Goal: Communication & Community: Answer question/provide support

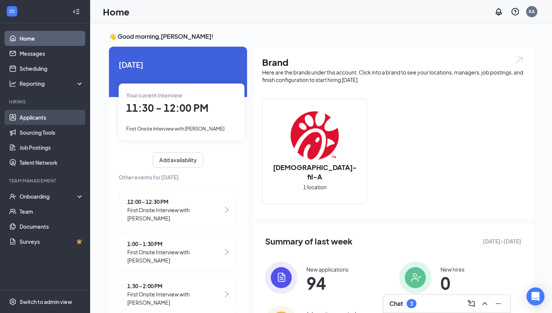
click at [34, 118] on link "Applicants" at bounding box center [52, 117] width 64 height 15
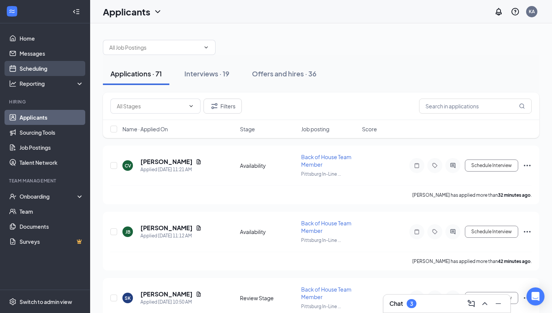
click at [34, 72] on link "Scheduling" at bounding box center [52, 68] width 64 height 15
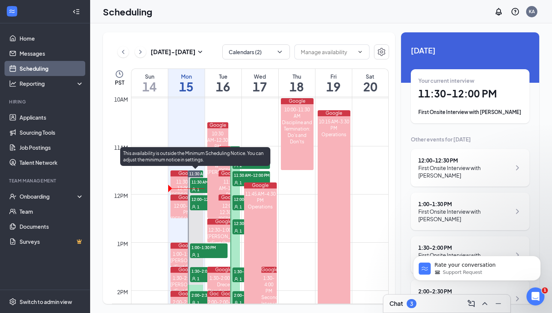
click at [198, 184] on span "11:30 AM-12:00 PM" at bounding box center [209, 182] width 38 height 8
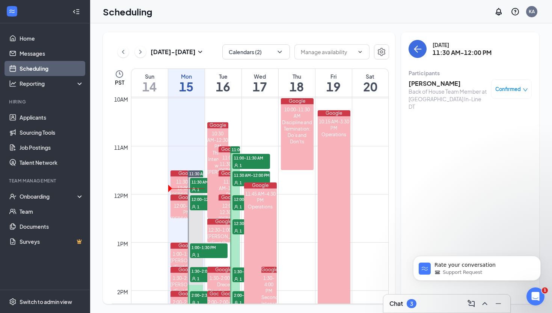
click at [433, 83] on h3 "[PERSON_NAME]" at bounding box center [448, 83] width 79 height 8
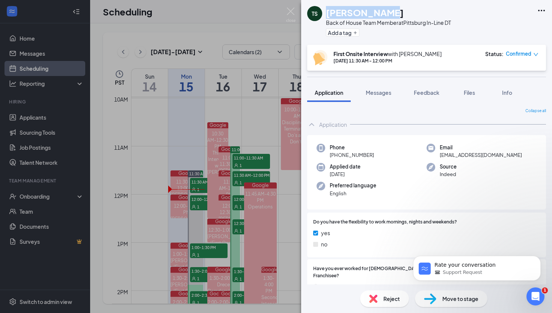
drag, startPoint x: 326, startPoint y: 11, endPoint x: 379, endPoint y: 13, distance: 52.6
click at [379, 13] on div "[PERSON_NAME]" at bounding box center [388, 12] width 125 height 13
copy h1 "[PERSON_NAME]"
click at [291, 12] on img at bounding box center [290, 15] width 9 height 15
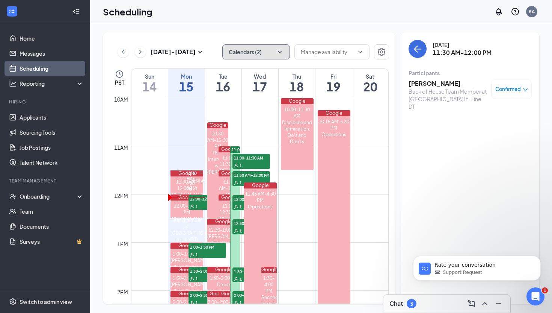
click at [281, 51] on icon "ChevronDown" at bounding box center [280, 52] width 4 height 2
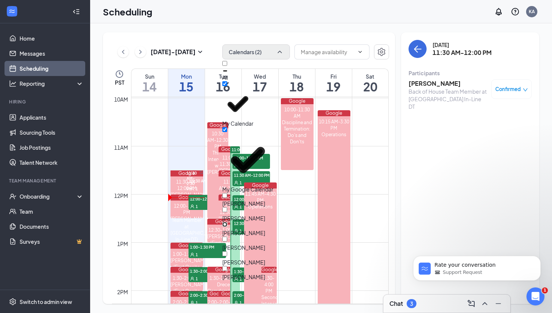
click at [227, 222] on input "[PERSON_NAME]" at bounding box center [224, 224] width 5 height 5
checkbox input "true"
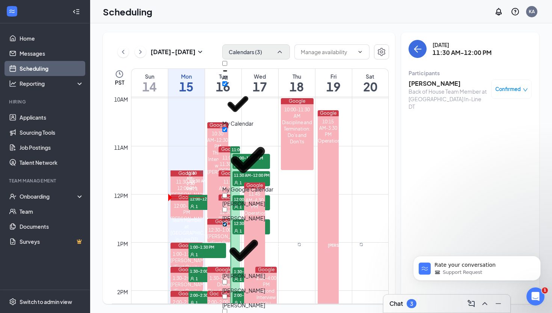
click at [290, 236] on td at bounding box center [260, 236] width 258 height 12
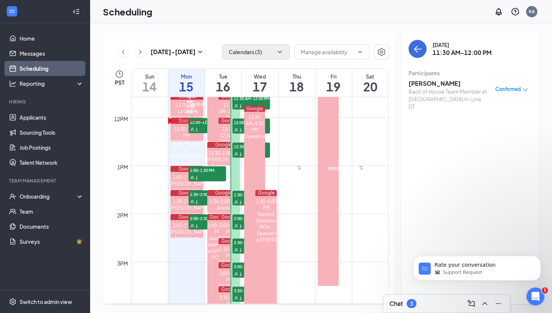
scroll to position [561, 0]
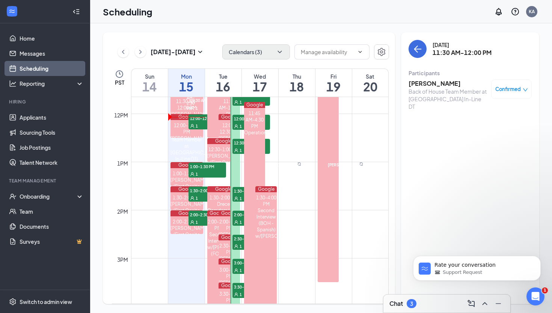
click at [508, 91] on span "Confirmed" at bounding box center [509, 89] width 26 height 8
click at [469, 132] on span "Mark complete" at bounding box center [482, 136] width 51 height 8
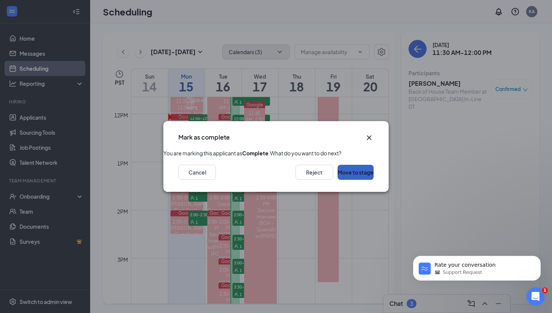
click at [341, 180] on button "Move to stage" at bounding box center [356, 172] width 36 height 15
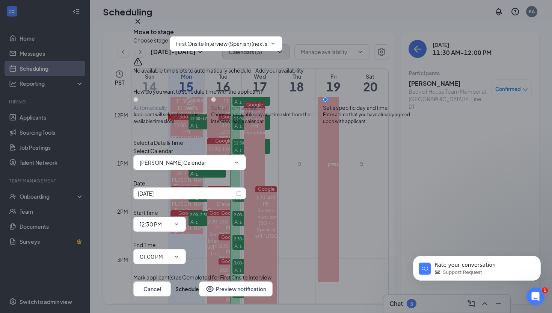
click at [240, 48] on input "First Onsite Interview (Spanish) (next stage)" at bounding box center [221, 43] width 91 height 8
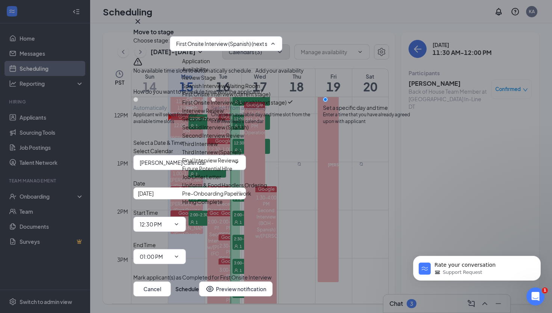
scroll to position [45, 0]
click at [224, 115] on div "Interview Review" at bounding box center [203, 110] width 42 height 8
type input "Interview Review"
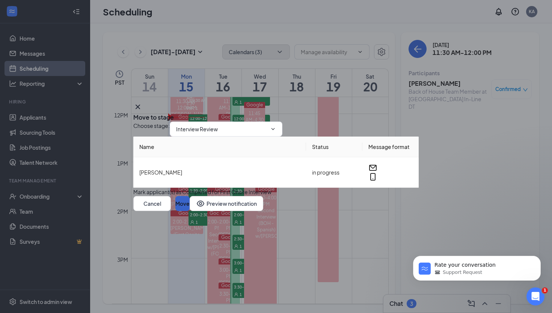
click at [190, 211] on button "Move" at bounding box center [182, 203] width 14 height 15
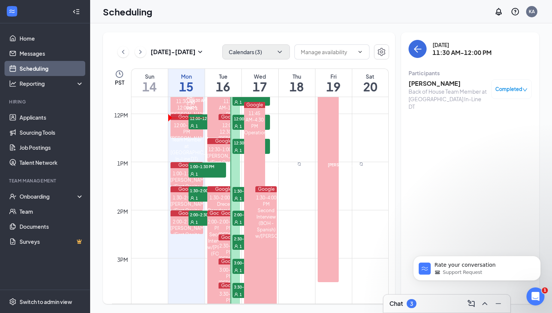
click at [500, 91] on span "Completed" at bounding box center [509, 89] width 27 height 8
click at [420, 85] on h3 "[PERSON_NAME]" at bounding box center [448, 83] width 79 height 8
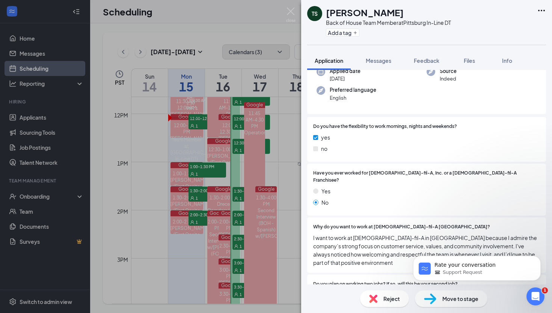
scroll to position [74, 0]
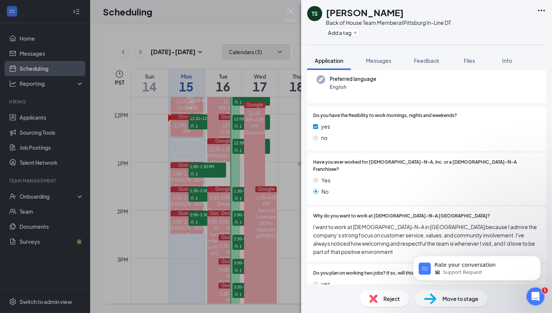
click at [441, 303] on div "Move to stage" at bounding box center [451, 298] width 73 height 17
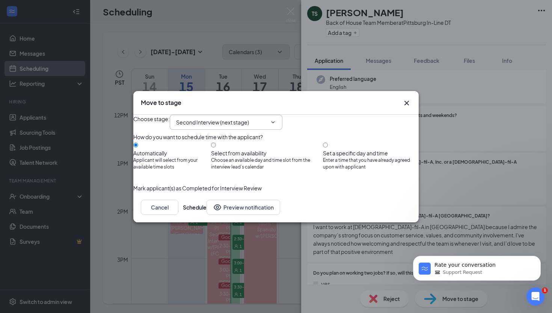
click at [235, 118] on input "Second Interview (next stage)" at bounding box center [221, 122] width 91 height 8
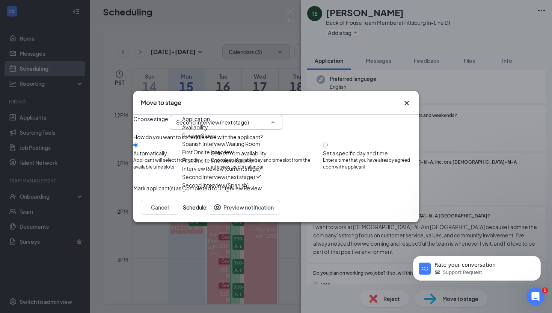
scroll to position [65, 0]
click at [228, 184] on div "Second Interview (Spanish)" at bounding box center [215, 185] width 66 height 8
type input "Second Interview (Spanish)"
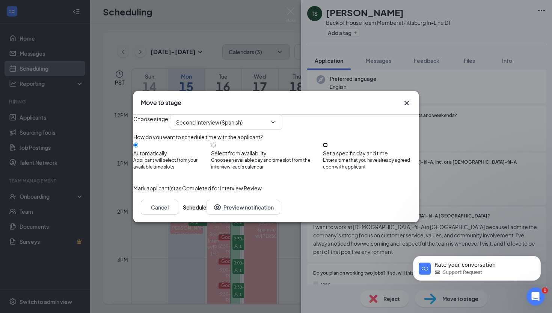
click at [328, 145] on input "Set a specific day and time Enter a time that you have already agreed upon with…" at bounding box center [325, 144] width 5 height 5
radio input "true"
radio input "false"
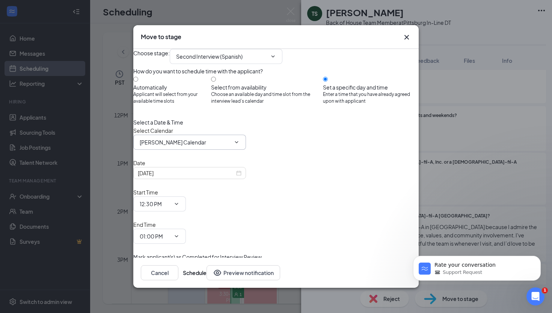
click at [216, 146] on input "[PERSON_NAME] Calendar" at bounding box center [185, 142] width 91 height 8
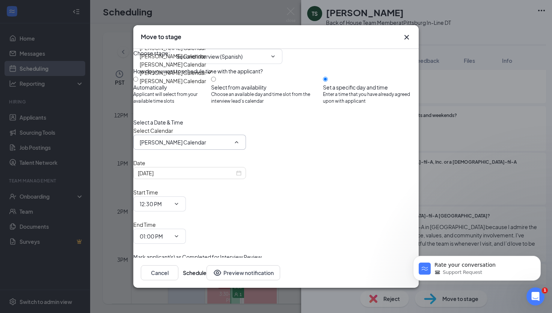
click at [205, 52] on div "[PERSON_NAME] Calendar" at bounding box center [173, 48] width 66 height 8
type input "[PERSON_NAME] Calendar"
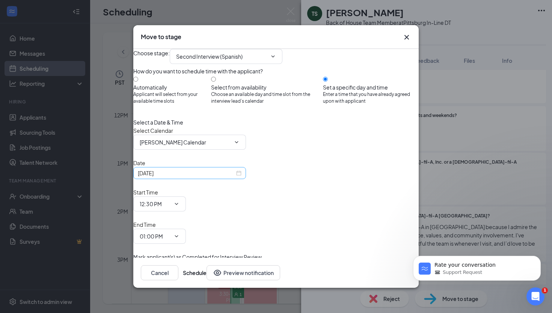
click at [242, 177] on div "[DATE]" at bounding box center [190, 173] width 104 height 8
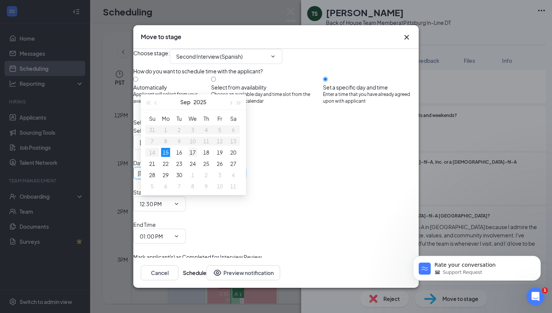
type input "[DATE]"
click at [193, 151] on div "17" at bounding box center [192, 152] width 9 height 9
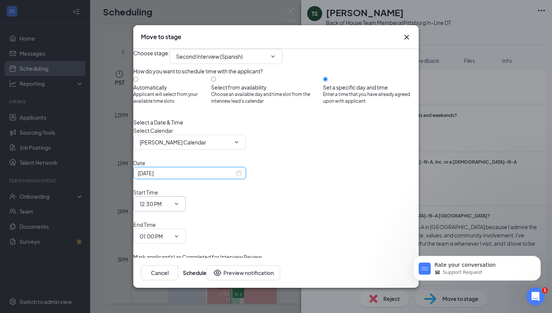
click at [178, 204] on icon "ChevronDown" at bounding box center [176, 203] width 3 height 2
click at [171, 205] on input "12:30 PM" at bounding box center [155, 203] width 31 height 8
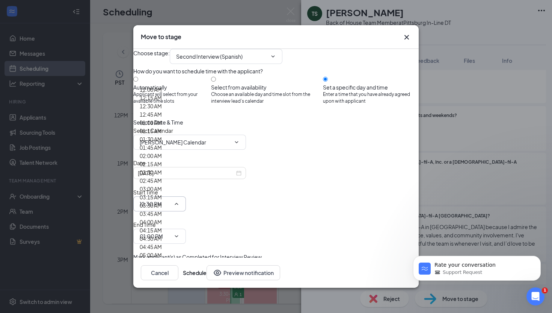
scroll to position [893, 0]
type input "01:30 PM"
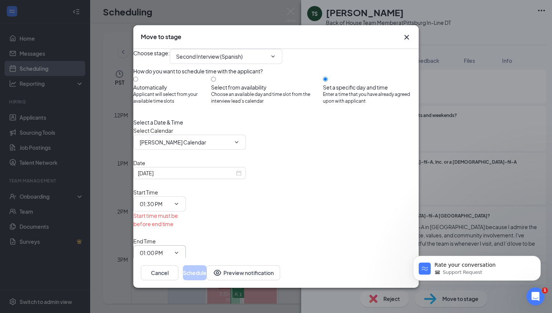
click at [171, 248] on input "01:00 PM" at bounding box center [155, 252] width 31 height 8
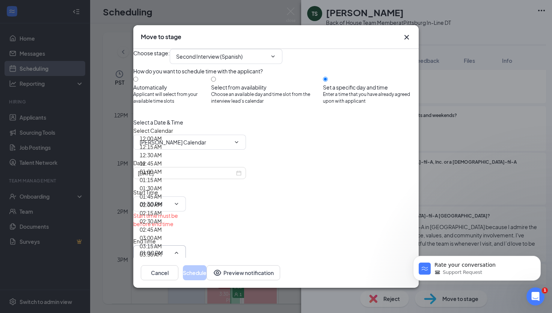
scroll to position [898, 0]
type input "02:00 PM"
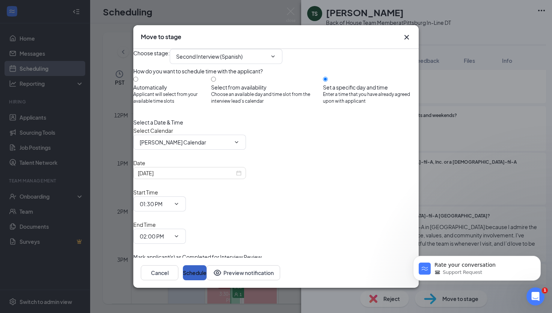
click at [207, 265] on button "Schedule" at bounding box center [195, 272] width 24 height 15
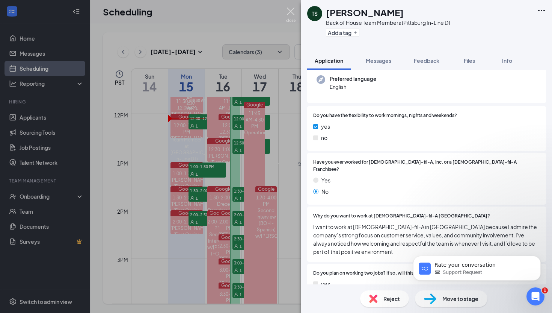
click at [287, 10] on img at bounding box center [290, 15] width 9 height 15
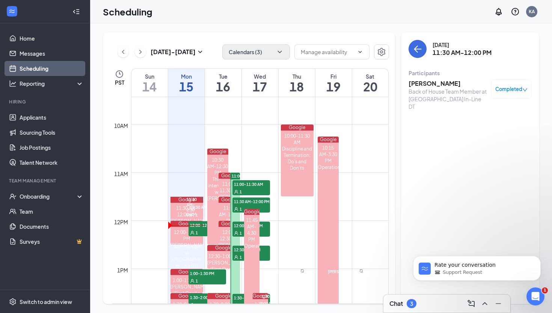
scroll to position [454, 0]
click at [240, 204] on div "1" at bounding box center [252, 208] width 38 height 8
click at [242, 184] on span "11:00-11:30 AM" at bounding box center [252, 184] width 38 height 8
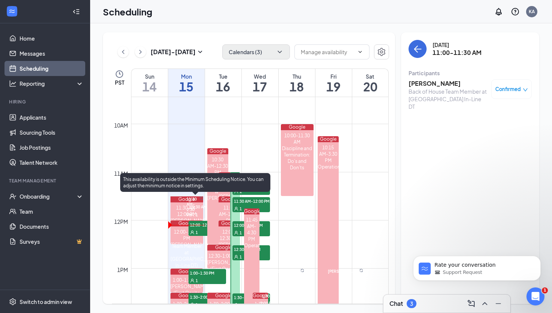
click at [196, 226] on span "12:00-12:30 PM" at bounding box center [208, 225] width 38 height 8
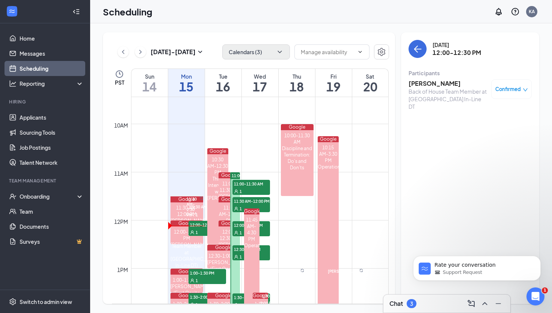
click at [429, 83] on h3 "[PERSON_NAME]" at bounding box center [448, 83] width 79 height 8
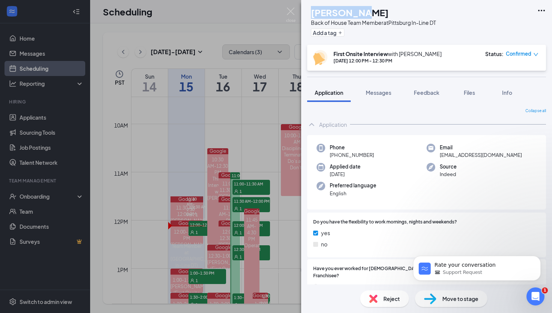
drag, startPoint x: 372, startPoint y: 13, endPoint x: 317, endPoint y: 13, distance: 54.1
click at [317, 13] on div "ED [PERSON_NAME] Back of House Team Member at [GEOGRAPHIC_DATA] In-Line DT Add …" at bounding box center [371, 22] width 129 height 33
copy div "[PERSON_NAME]"
click at [291, 9] on img at bounding box center [290, 15] width 9 height 15
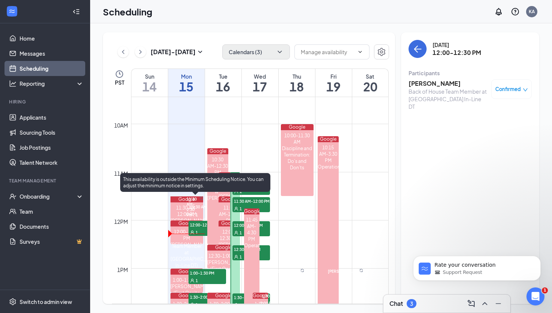
click at [199, 226] on span "12:00-12:30 PM" at bounding box center [208, 225] width 38 height 8
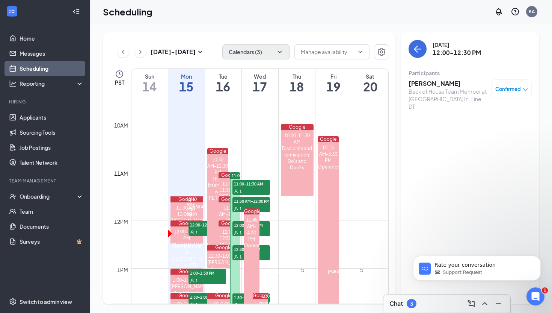
click at [508, 90] on span "Confirmed" at bounding box center [509, 89] width 26 height 8
click at [475, 132] on span "Mark complete" at bounding box center [482, 136] width 51 height 8
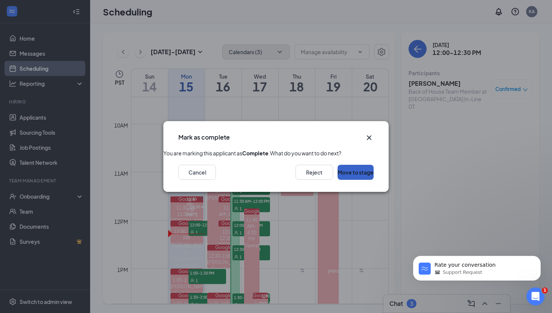
click at [349, 180] on button "Move to stage" at bounding box center [356, 172] width 36 height 15
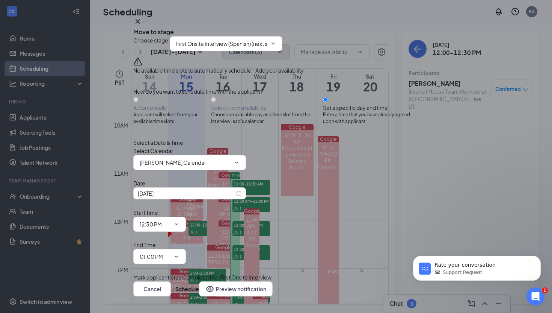
click at [231, 48] on input "First Onsite Interview (Spanish) (next stage)" at bounding box center [221, 43] width 91 height 8
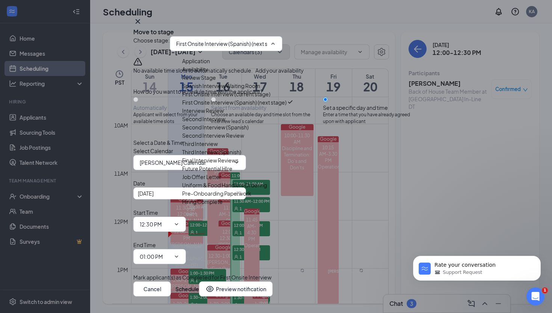
scroll to position [49, 0]
click at [222, 115] on div "Interview Review" at bounding box center [203, 110] width 42 height 8
type input "Interview Review"
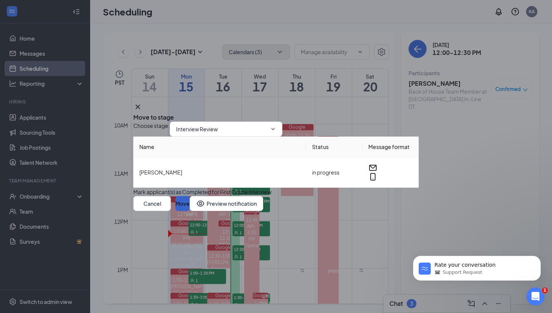
click at [190, 211] on button "Move" at bounding box center [182, 203] width 14 height 15
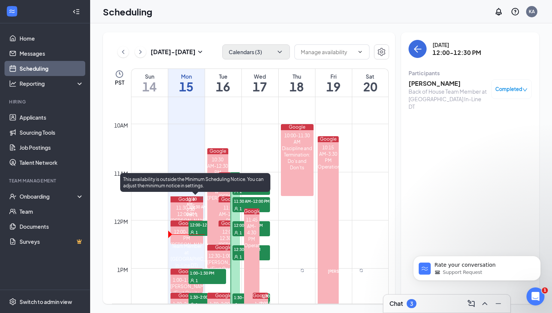
click at [199, 217] on div at bounding box center [201, 206] width 4 height 21
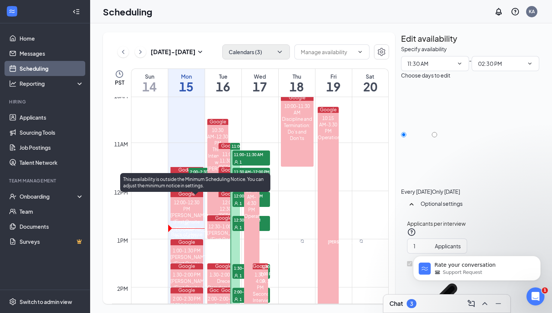
scroll to position [484, 0]
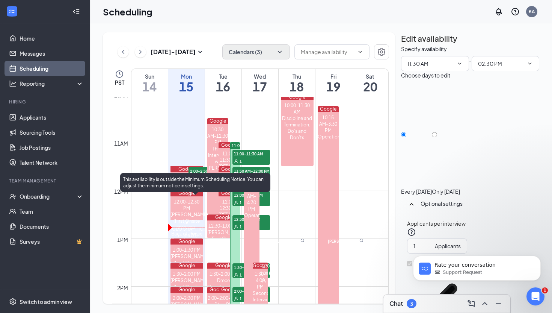
click at [200, 182] on div "1" at bounding box center [208, 178] width 38 height 8
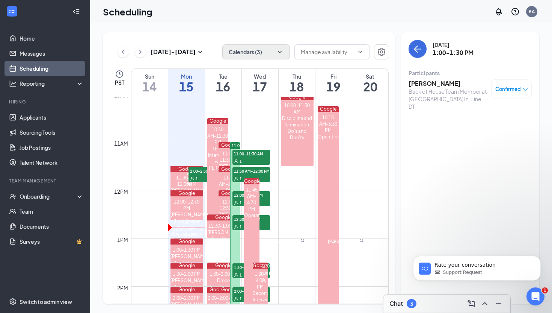
click at [419, 86] on h3 "[PERSON_NAME]" at bounding box center [448, 83] width 79 height 8
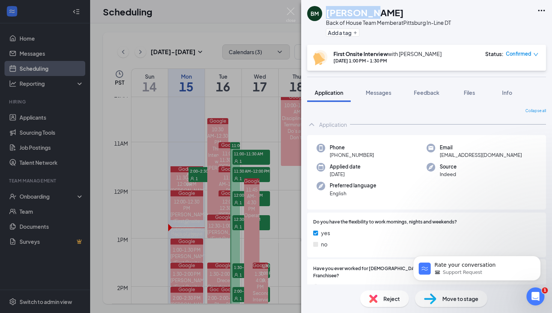
drag, startPoint x: 369, startPoint y: 11, endPoint x: 328, endPoint y: 11, distance: 41.0
click at [328, 11] on div "[PERSON_NAME]" at bounding box center [388, 12] width 125 height 13
copy h1 "[PERSON_NAME]"
click at [289, 11] on img at bounding box center [290, 15] width 9 height 15
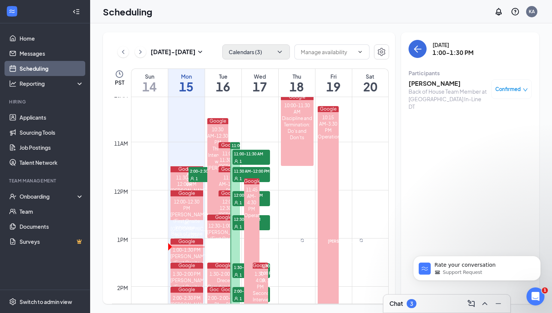
click at [508, 88] on span "Confirmed" at bounding box center [509, 89] width 26 height 8
click at [480, 132] on span "Mark complete" at bounding box center [482, 136] width 51 height 8
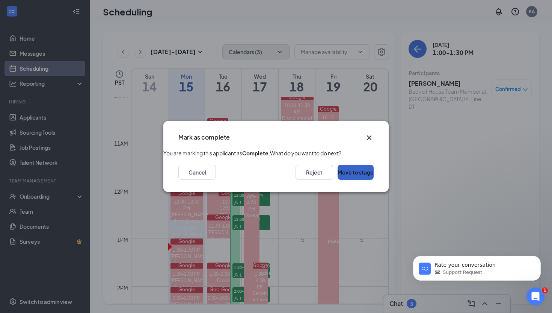
click at [341, 180] on button "Move to stage" at bounding box center [356, 172] width 36 height 15
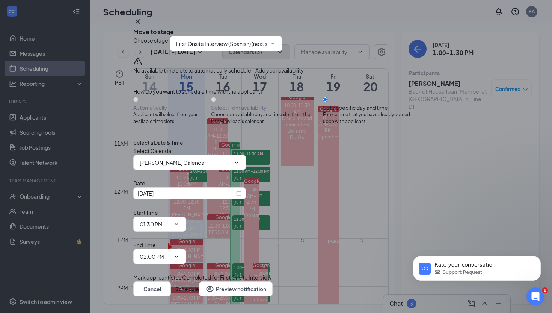
click at [217, 48] on input "First Onsite Interview (Spanish) (next stage)" at bounding box center [221, 43] width 91 height 8
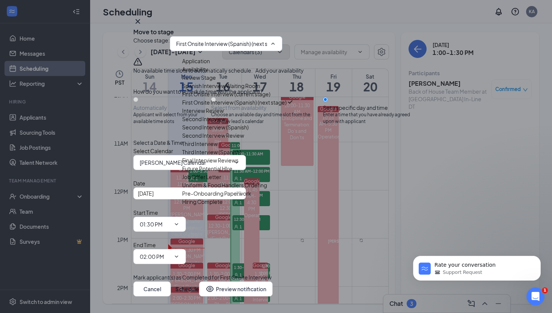
scroll to position [42, 0]
click at [215, 115] on div "Interview Review" at bounding box center [203, 110] width 42 height 8
type input "Interview Review"
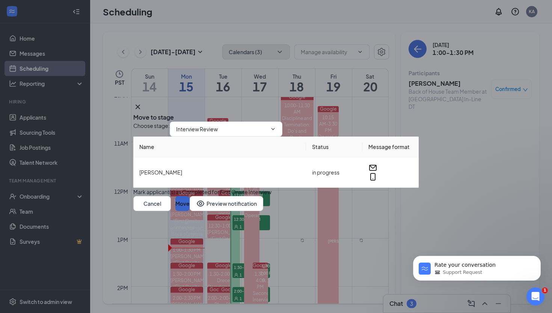
click at [190, 211] on button "Move" at bounding box center [182, 203] width 14 height 15
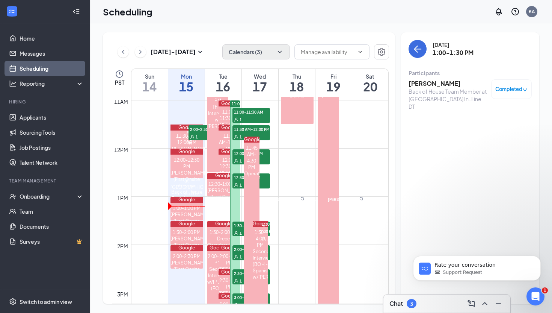
scroll to position [528, 0]
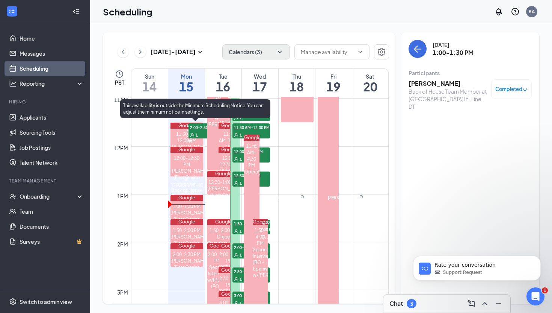
click at [196, 138] on div "1" at bounding box center [208, 135] width 38 height 8
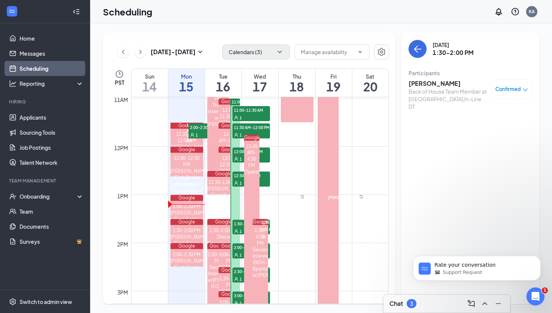
click at [441, 82] on h3 "[PERSON_NAME]" at bounding box center [448, 83] width 79 height 8
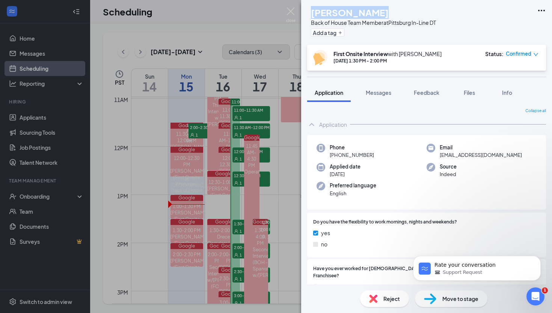
drag, startPoint x: 388, startPoint y: 14, endPoint x: 326, endPoint y: 13, distance: 61.2
click at [326, 13] on div "[PERSON_NAME]" at bounding box center [373, 12] width 125 height 13
copy h1 "[PERSON_NAME]"
click at [294, 10] on img at bounding box center [290, 15] width 9 height 15
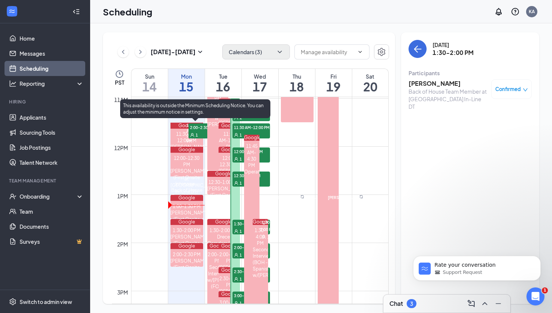
click at [199, 131] on span "2:00-2:30 PM" at bounding box center [208, 127] width 38 height 8
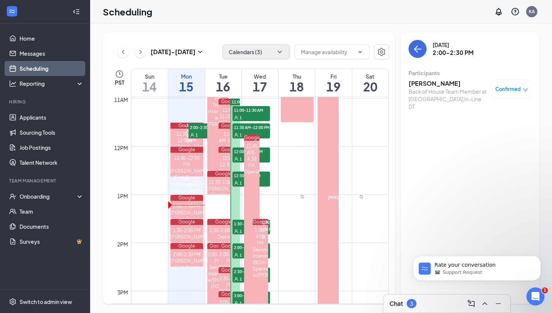
click at [423, 83] on h3 "[PERSON_NAME]" at bounding box center [448, 83] width 79 height 8
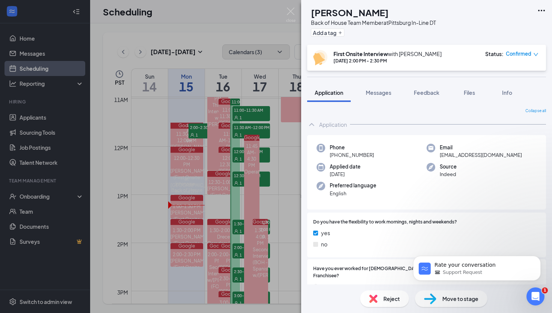
drag, startPoint x: 394, startPoint y: 13, endPoint x: 327, endPoint y: 14, distance: 67.3
click at [327, 14] on div "[PERSON_NAME]" at bounding box center [373, 12] width 125 height 13
copy h1 "[PERSON_NAME]"
click at [292, 9] on img at bounding box center [290, 15] width 9 height 15
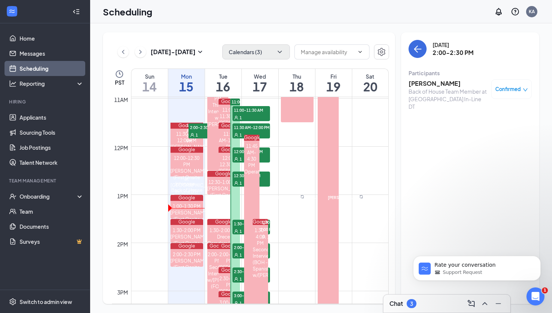
click at [416, 303] on div "3" at bounding box center [412, 303] width 10 height 9
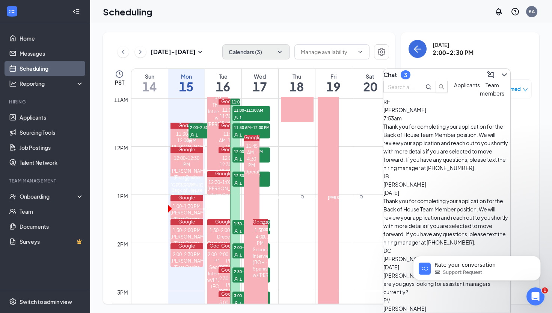
click at [435, 246] on div "DC [PERSON_NAME] [DATE] [PERSON_NAME] here good morning. I'm curious are you gu…" at bounding box center [447, 271] width 127 height 50
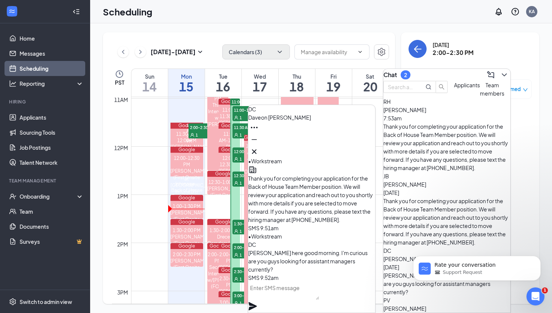
click at [289, 298] on textarea at bounding box center [283, 290] width 71 height 18
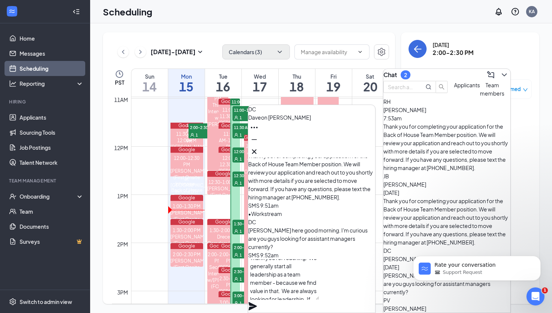
scroll to position [15, 0]
type textarea "Thank you for reaching. We generally start all leadership as a team member - be…"
click at [257, 302] on icon "Plane" at bounding box center [253, 306] width 8 height 8
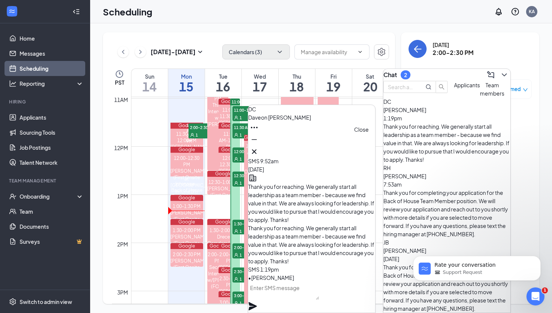
click at [257, 149] on icon "Cross" at bounding box center [254, 151] width 5 height 5
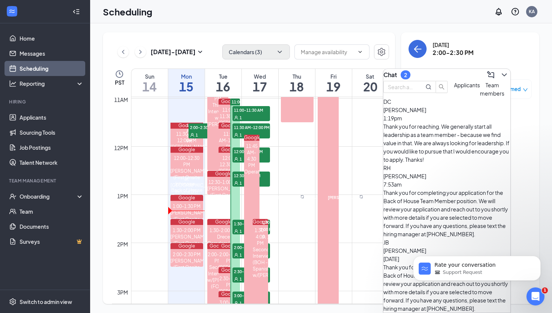
click at [451, 246] on div "[PERSON_NAME] [DATE]" at bounding box center [447, 254] width 127 height 17
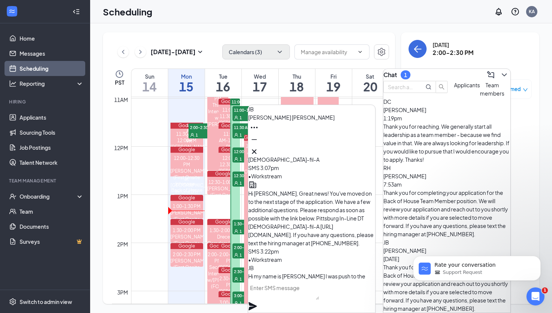
scroll to position [-94, 0]
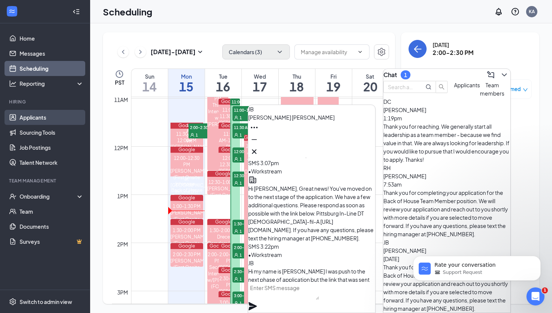
click at [42, 119] on link "Applicants" at bounding box center [52, 117] width 64 height 15
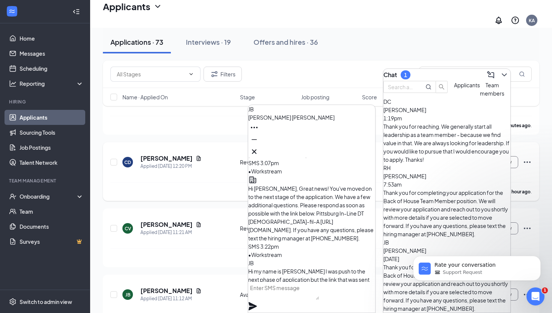
scroll to position [81, 0]
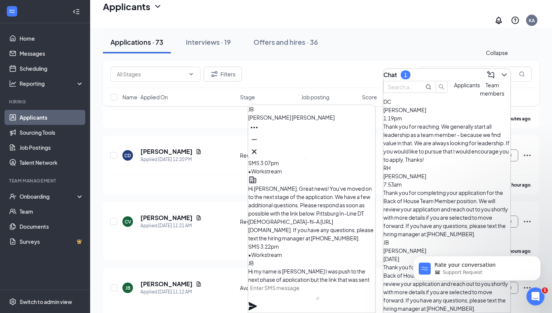
click at [500, 72] on icon "ChevronDown" at bounding box center [504, 74] width 9 height 9
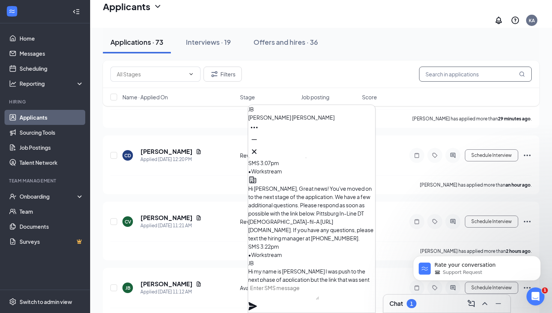
click at [444, 74] on input "text" at bounding box center [475, 73] width 113 height 15
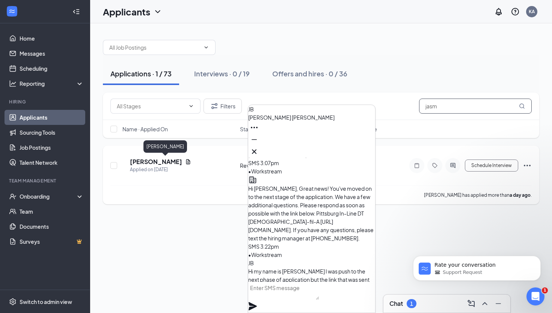
type input "jasm"
click at [164, 163] on h5 "[PERSON_NAME]" at bounding box center [156, 161] width 52 height 8
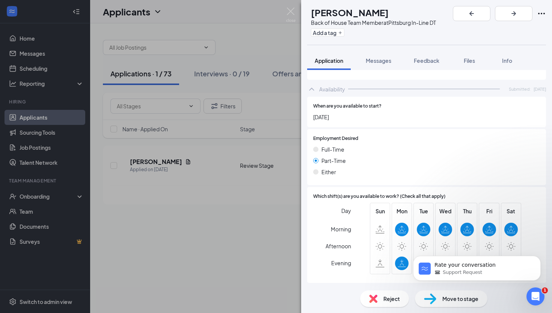
scroll to position [707, 0]
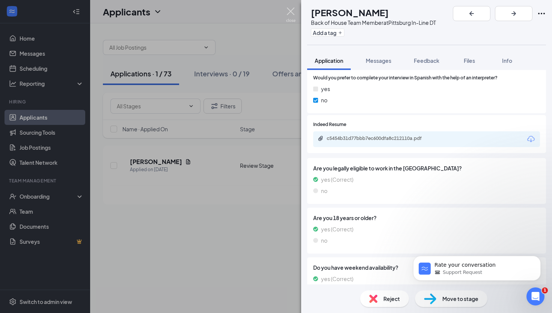
click at [290, 11] on img at bounding box center [290, 15] width 9 height 15
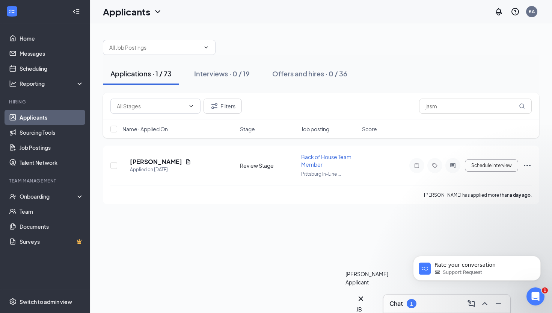
click at [366, 305] on div "JB" at bounding box center [361, 309] width 9 height 8
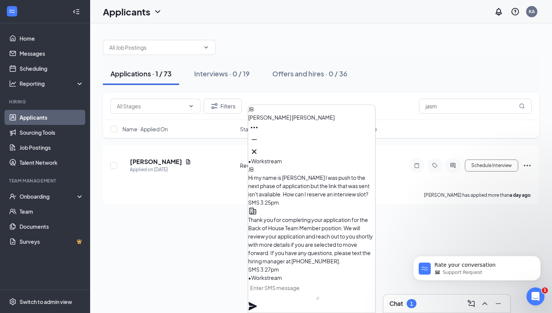
click at [289, 299] on textarea at bounding box center [283, 290] width 71 height 18
type textarea "U"
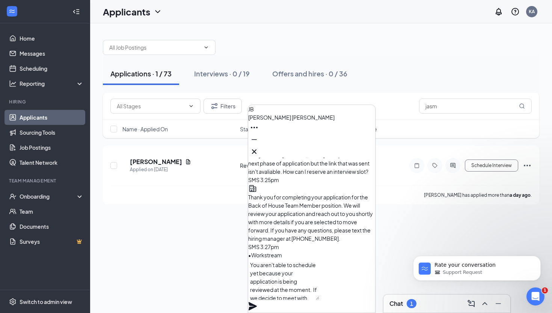
scroll to position [8, 0]
type textarea "You aren't able to schedule yet because your application is being reviewed at t…"
click at [257, 302] on icon "Plane" at bounding box center [253, 306] width 8 height 8
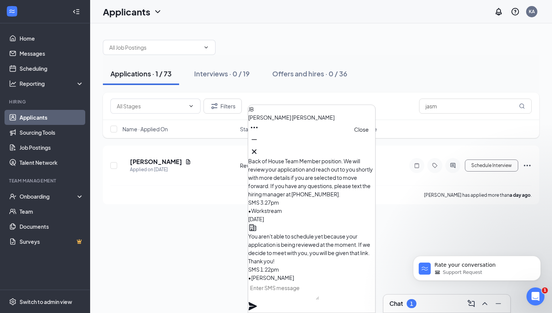
click at [259, 150] on icon "Cross" at bounding box center [254, 151] width 9 height 9
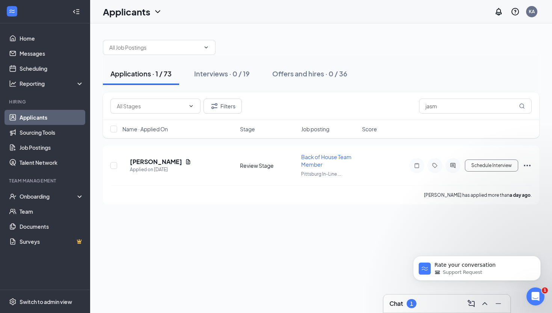
click at [409, 304] on div "1" at bounding box center [412, 303] width 10 height 9
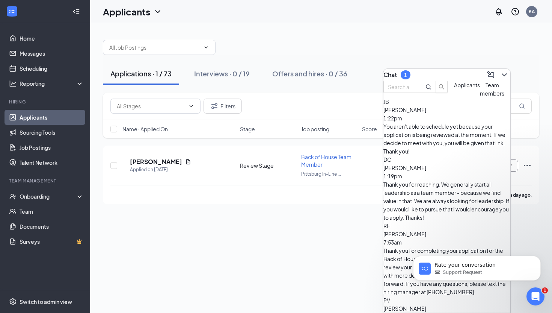
click at [427, 246] on div "Thank you for completing your application for the Back of House Team Member pos…" at bounding box center [447, 271] width 127 height 50
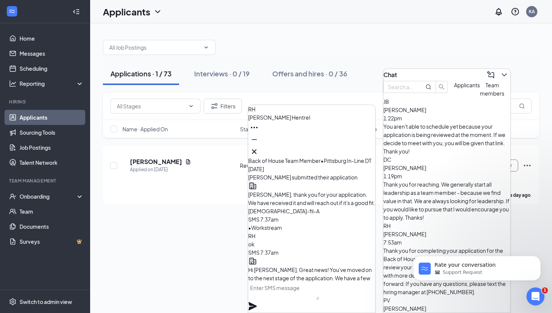
scroll to position [-132, 0]
click at [259, 149] on icon "Cross" at bounding box center [254, 151] width 9 height 9
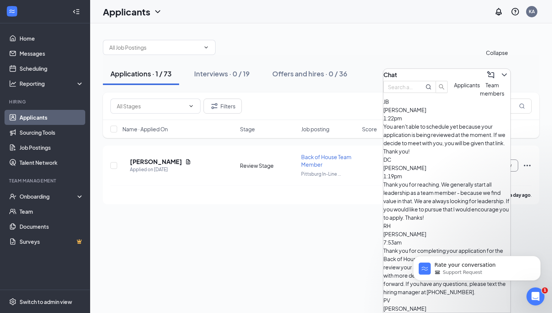
click at [502, 73] on icon "ChevronDown" at bounding box center [504, 74] width 5 height 3
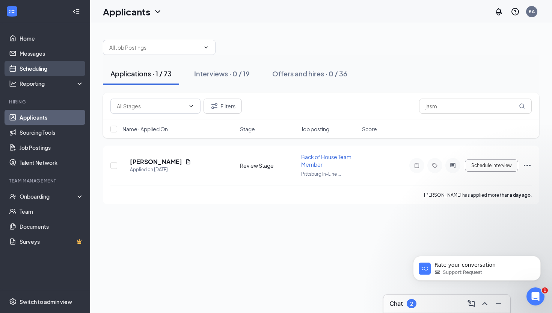
click at [38, 66] on link "Scheduling" at bounding box center [52, 68] width 64 height 15
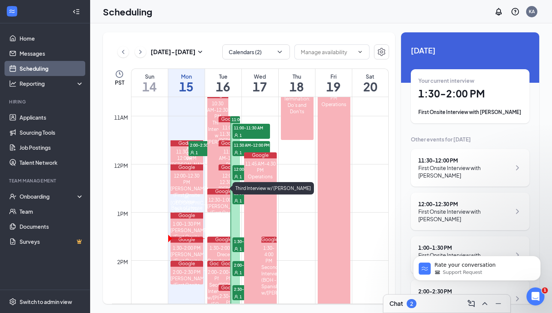
scroll to position [511, 0]
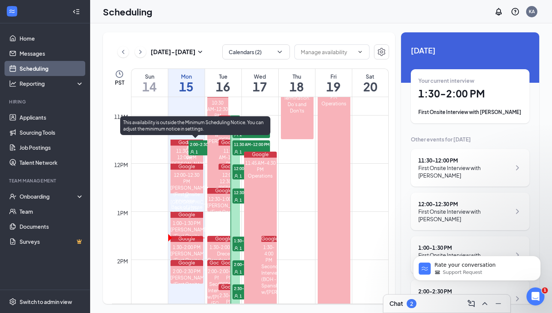
click at [198, 148] on span "1:30-2:00 PM" at bounding box center [208, 144] width 38 height 8
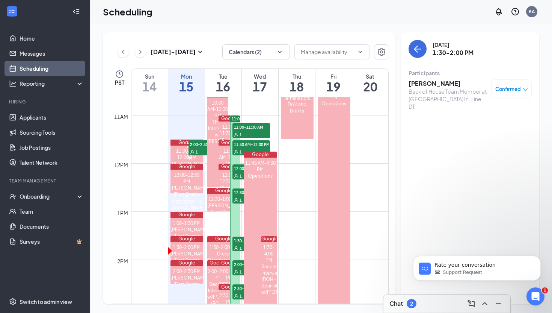
click at [507, 89] on span "Confirmed" at bounding box center [509, 89] width 26 height 8
click at [485, 132] on span "Mark complete" at bounding box center [482, 136] width 51 height 8
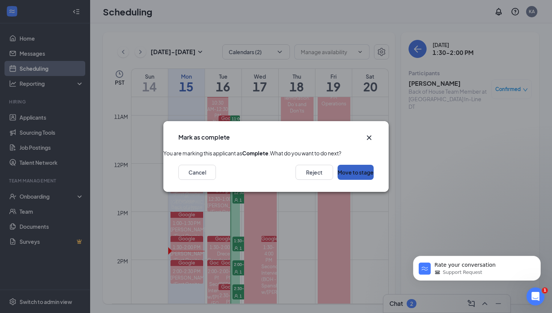
click at [349, 180] on button "Move to stage" at bounding box center [356, 172] width 36 height 15
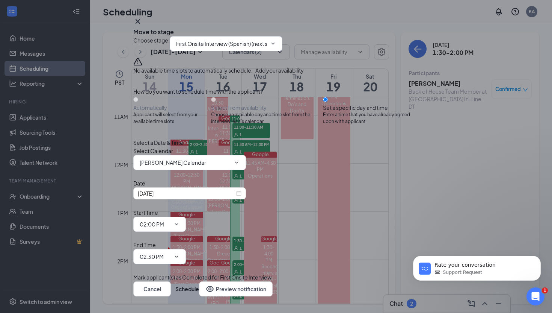
click at [230, 48] on input "First Onsite Interview (Spanish) (next stage)" at bounding box center [221, 43] width 91 height 8
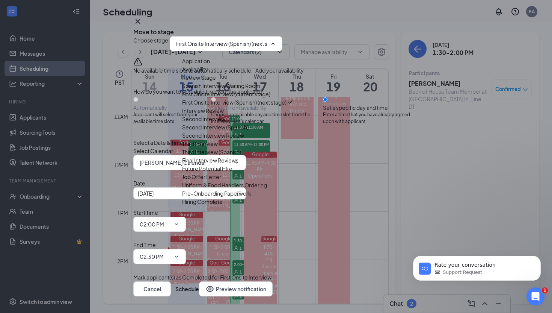
scroll to position [38, 0]
click at [224, 115] on div "Interview Review" at bounding box center [203, 110] width 42 height 8
type input "Interview Review"
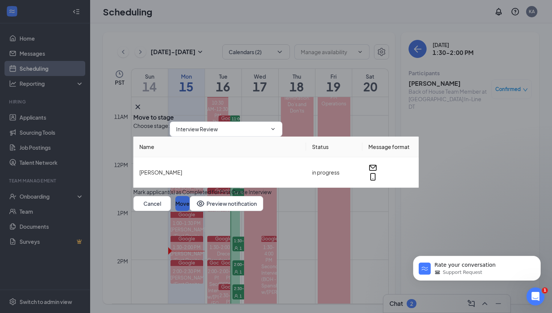
click at [190, 211] on button "Move" at bounding box center [182, 203] width 14 height 15
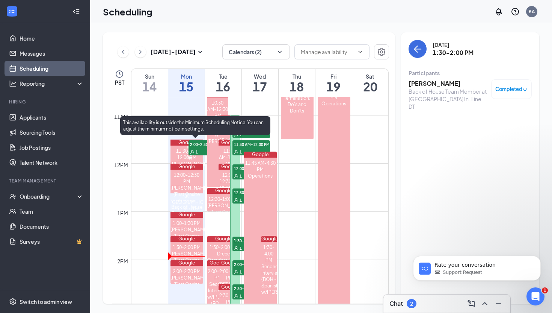
click at [197, 148] on span "1:30-2:00 PM" at bounding box center [208, 144] width 38 height 8
click at [198, 148] on span "2:00-2:30 PM" at bounding box center [208, 144] width 38 height 8
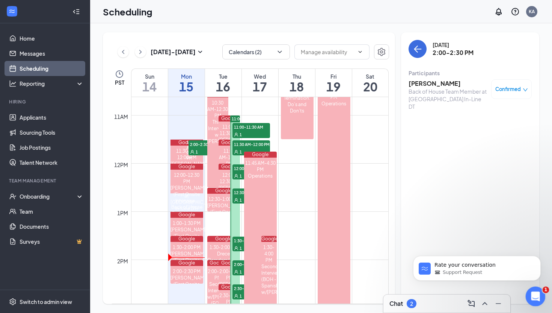
click at [535, 298] on icon "Open Intercom Messenger" at bounding box center [535, 295] width 12 height 12
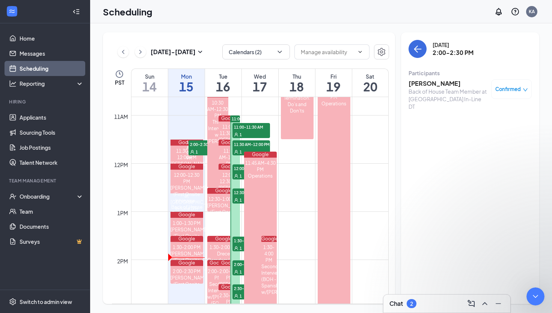
click at [417, 305] on div "Chat 2" at bounding box center [403, 303] width 27 height 9
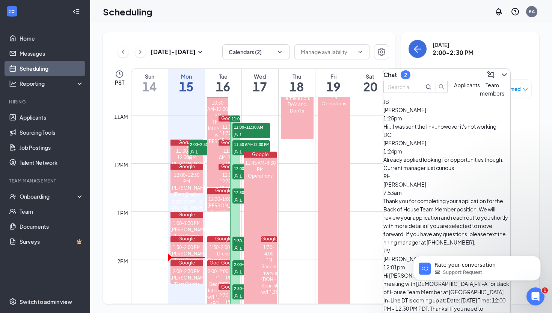
click at [442, 166] on div "Already applied looking for opportunities though. Current manager just curious" at bounding box center [447, 163] width 127 height 17
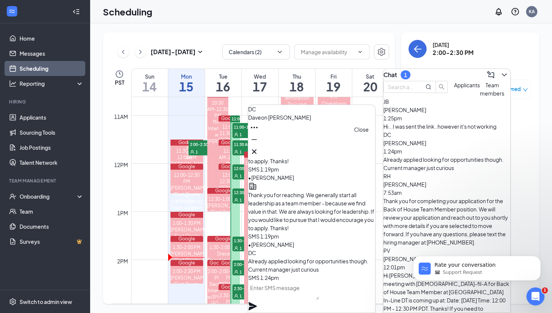
click at [259, 147] on icon "Cross" at bounding box center [254, 151] width 9 height 9
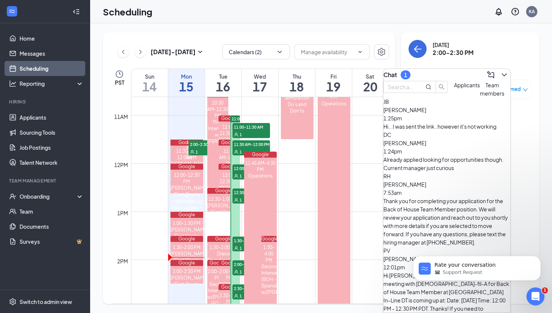
click at [426, 113] on span "[PERSON_NAME]" at bounding box center [405, 109] width 43 height 7
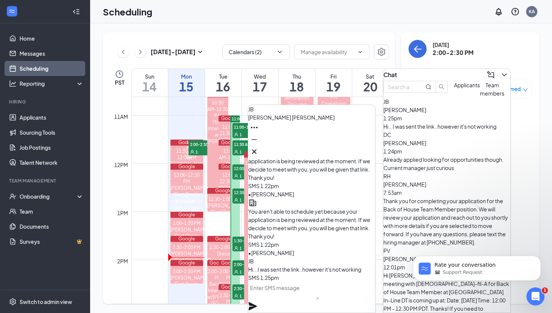
click at [298, 293] on textarea at bounding box center [283, 290] width 71 height 18
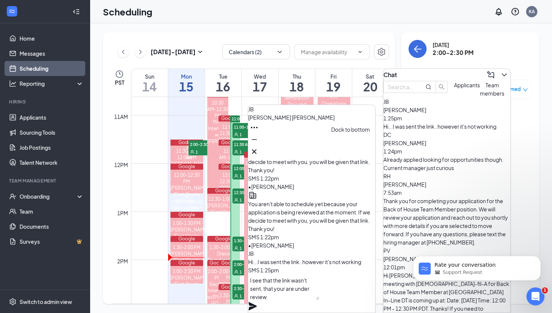
type textarea "I see that the link wasn't sent, that your are under review."
click at [259, 144] on icon "Minimize" at bounding box center [254, 139] width 9 height 9
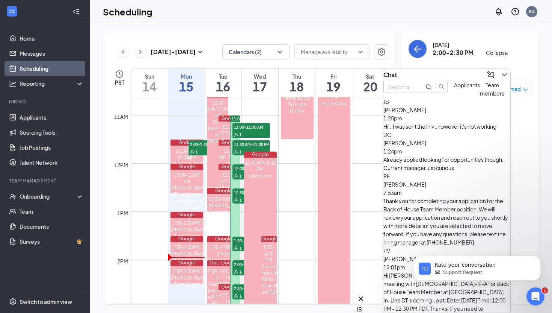
click at [500, 72] on icon "ChevronDown" at bounding box center [504, 74] width 9 height 9
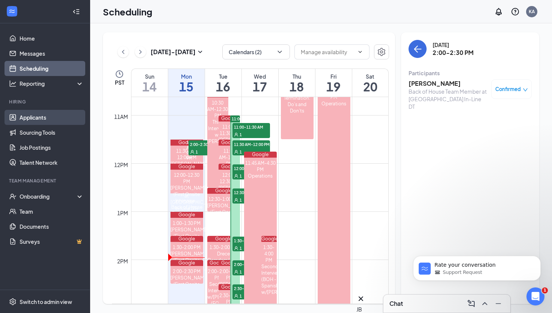
click at [36, 117] on link "Applicants" at bounding box center [52, 117] width 64 height 15
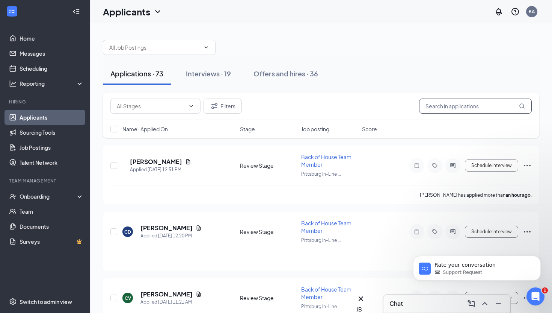
click at [438, 109] on input "text" at bounding box center [475, 105] width 113 height 15
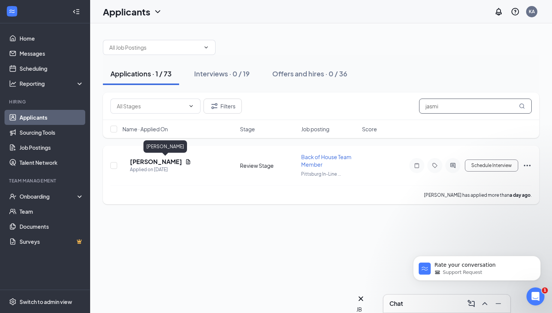
type input "jasmi"
click at [166, 162] on h5 "[PERSON_NAME]" at bounding box center [156, 161] width 52 height 8
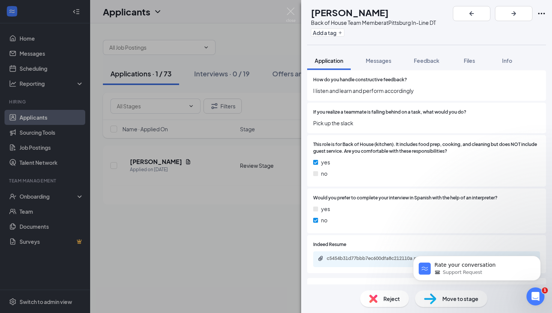
scroll to position [977, 0]
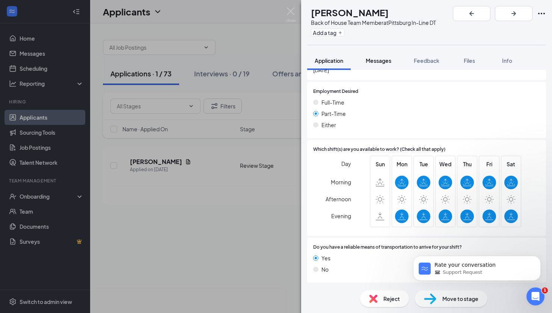
click at [381, 64] on div "Messages" at bounding box center [379, 61] width 26 height 8
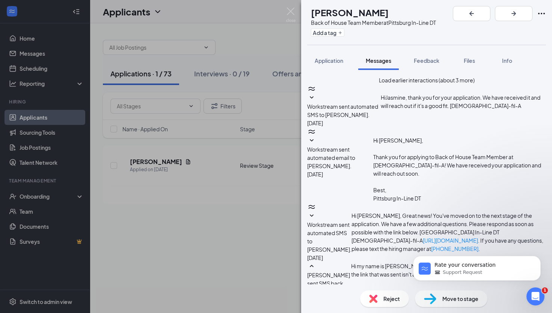
click at [316, 211] on icon "SmallChevronDown" at bounding box center [311, 215] width 9 height 9
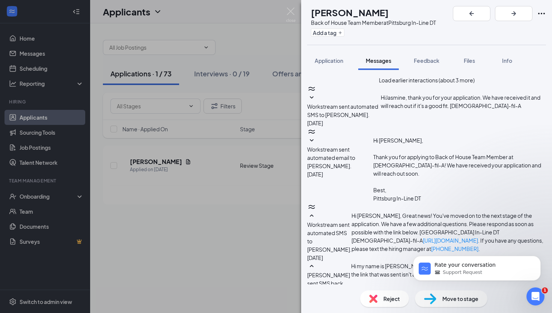
scroll to position [385, 0]
drag, startPoint x: 364, startPoint y: 85, endPoint x: 485, endPoint y: 121, distance: 126.8
copy span "Hi [PERSON_NAME], Thank you for completing your application for the Back of Hou…"
click at [290, 11] on img at bounding box center [290, 15] width 9 height 15
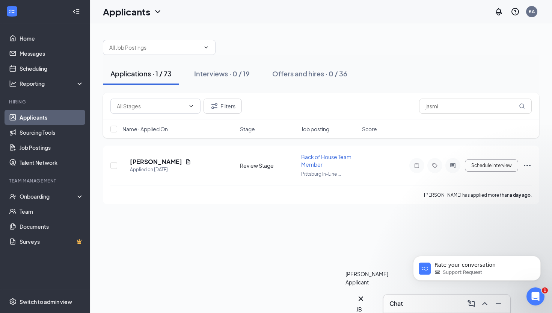
click at [363, 305] on div "JB" at bounding box center [361, 309] width 9 height 8
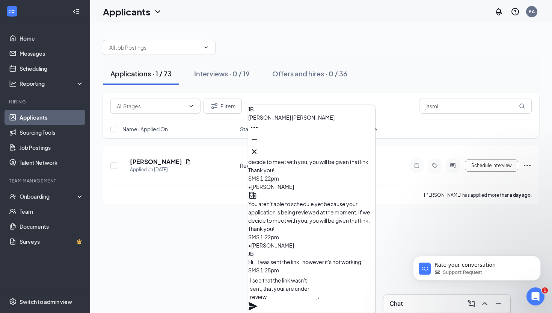
click at [316, 298] on textarea "I see that the link wasn't sent, that your are under review." at bounding box center [283, 287] width 71 height 26
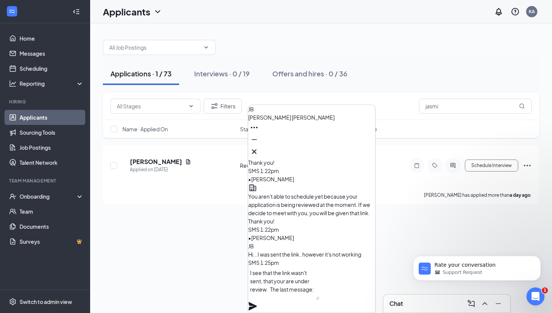
paste textarea "Hi [PERSON_NAME], Thank you for completing your application for the Back of Hou…"
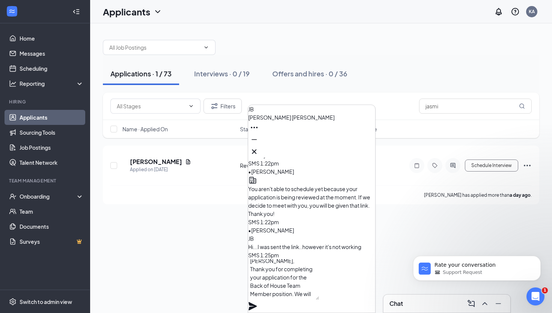
type textarea "I see that the link wasn't sent, that your are under review. The last message:H…"
click at [257, 302] on icon "Plane" at bounding box center [253, 306] width 8 height 8
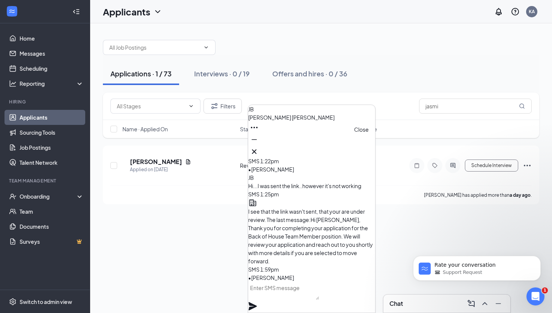
click at [257, 149] on icon "Cross" at bounding box center [254, 151] width 5 height 5
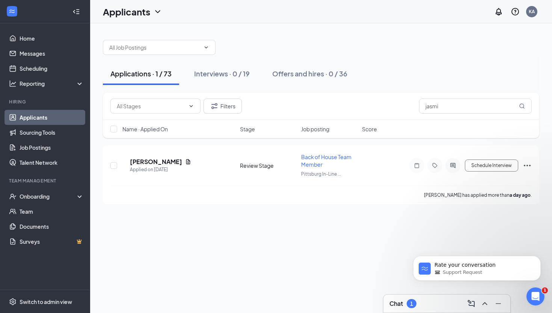
click at [409, 305] on div "1" at bounding box center [412, 303] width 10 height 9
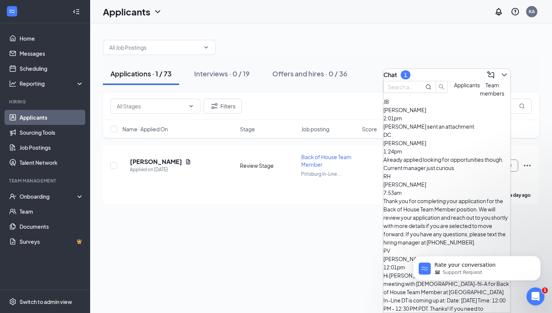
click at [429, 130] on div "[PERSON_NAME] sent an attachment" at bounding box center [447, 126] width 127 height 8
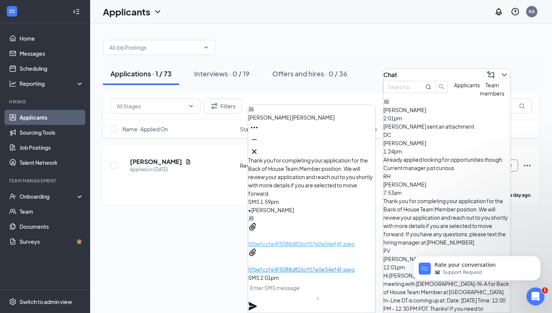
click at [299, 239] on p "5fbefccfe4f5088d826cf07e0e54ef4f.jpeg" at bounding box center [311, 243] width 127 height 8
click at [313, 265] on p "5fbefccfe4f5088d826cf07e0e54ef4f.jpeg" at bounding box center [311, 269] width 127 height 8
click at [310, 292] on textarea at bounding box center [283, 290] width 71 height 18
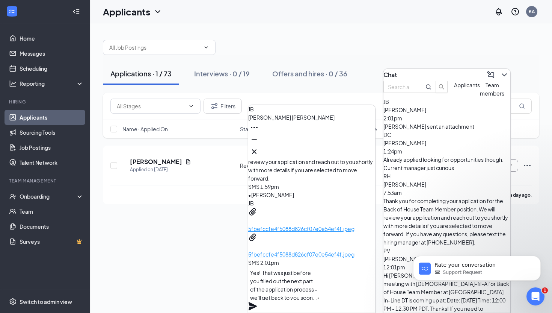
type textarea "Yes! That was just before you filled out the next part of the application proce…"
click at [257, 302] on icon "Plane" at bounding box center [253, 306] width 8 height 8
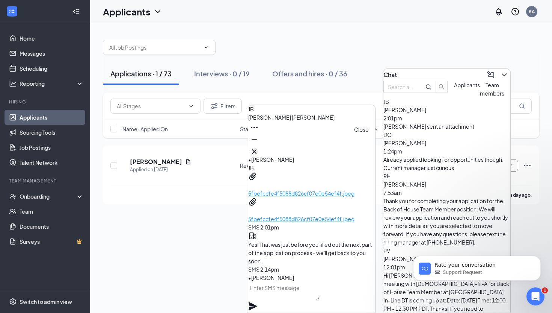
click at [257, 149] on icon "Cross" at bounding box center [254, 151] width 5 height 5
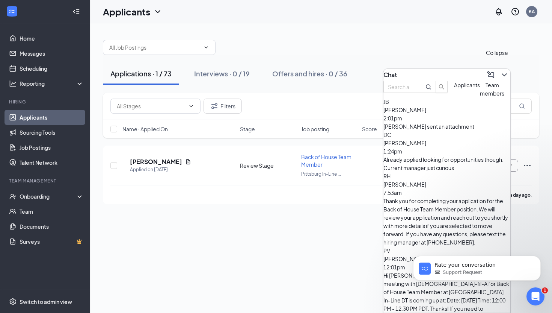
click at [501, 70] on icon "ChevronDown" at bounding box center [504, 74] width 9 height 9
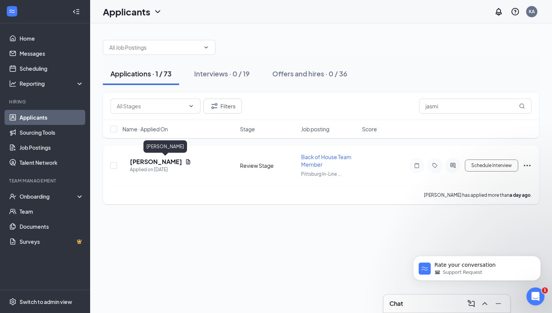
click at [171, 161] on h5 "[PERSON_NAME]" at bounding box center [156, 161] width 52 height 8
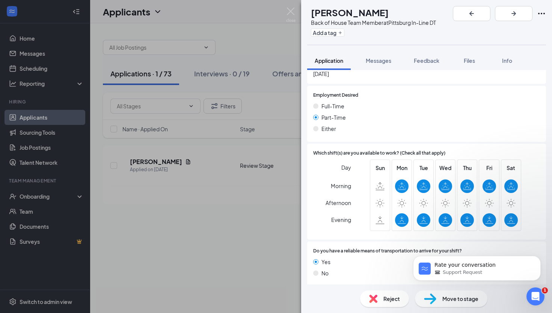
scroll to position [977, 0]
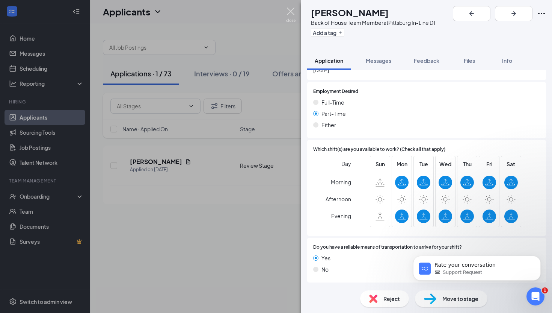
click at [292, 12] on img at bounding box center [290, 15] width 9 height 15
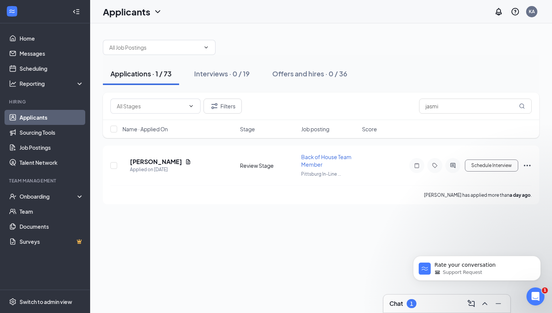
click at [436, 301] on div "Chat 1" at bounding box center [447, 303] width 115 height 12
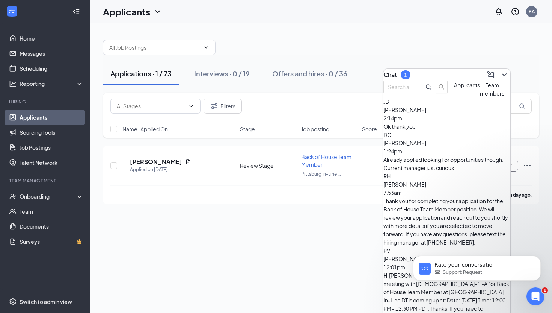
click at [436, 130] on div "Ok thank you" at bounding box center [447, 126] width 127 height 8
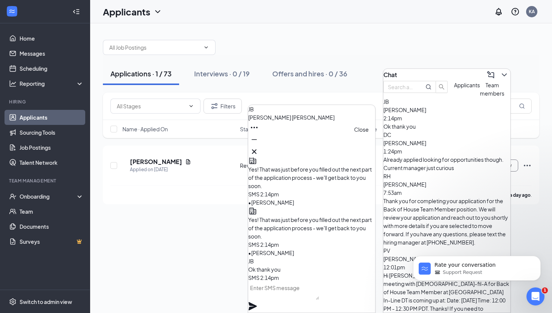
click at [259, 148] on icon "Cross" at bounding box center [254, 151] width 9 height 9
